Goal: Transaction & Acquisition: Purchase product/service

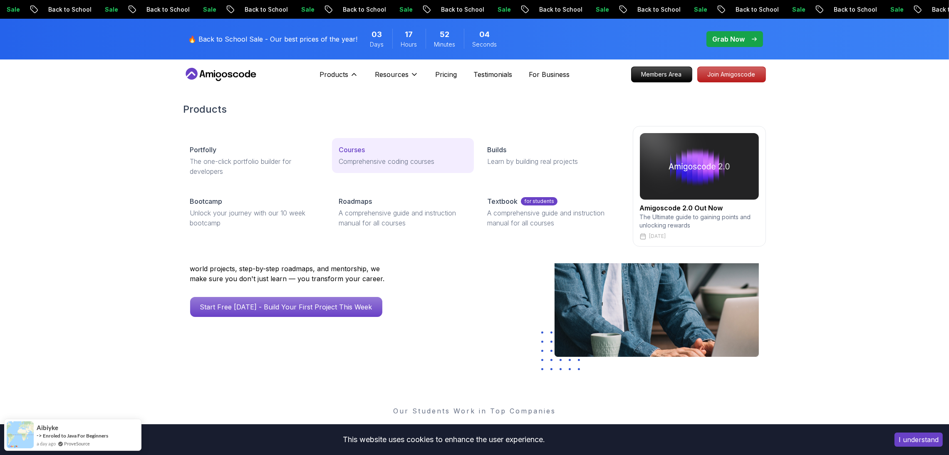
click at [353, 156] on p "Comprehensive coding courses" at bounding box center [403, 161] width 129 height 10
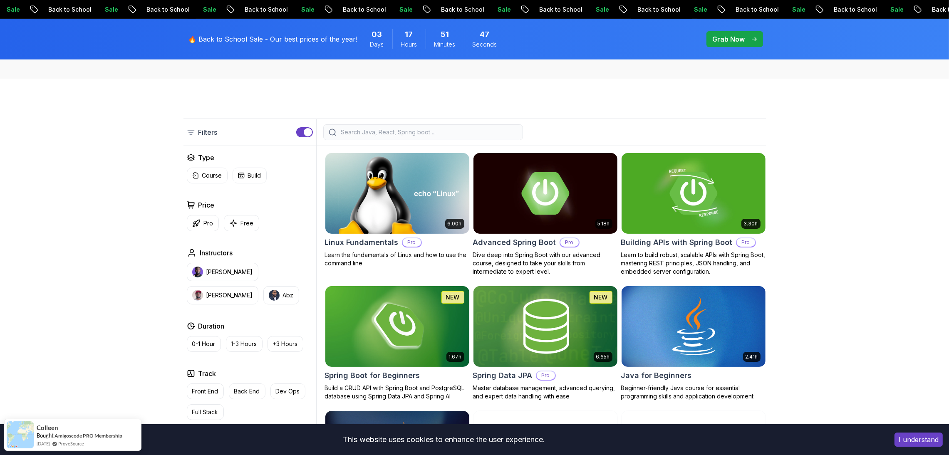
scroll to position [158, 0]
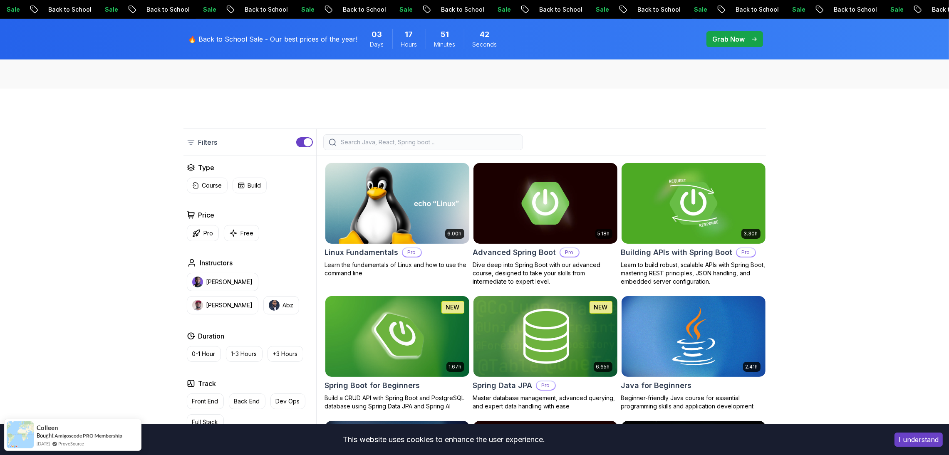
click at [727, 40] on p "Grab Now" at bounding box center [728, 39] width 32 height 10
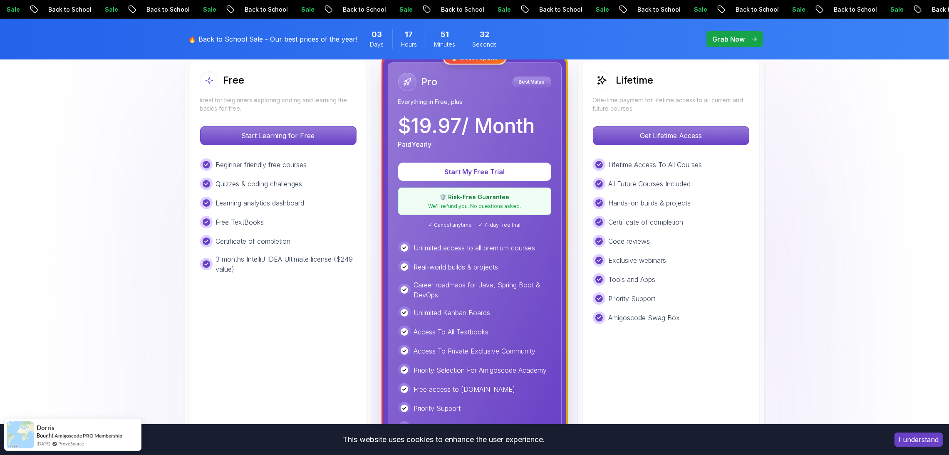
scroll to position [247, 0]
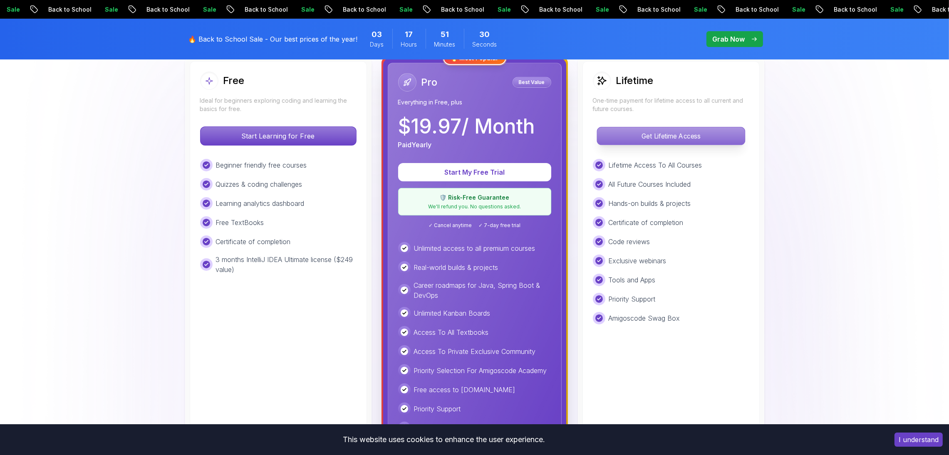
click at [707, 130] on p "Get Lifetime Access" at bounding box center [671, 135] width 148 height 17
